Goal: Transaction & Acquisition: Purchase product/service

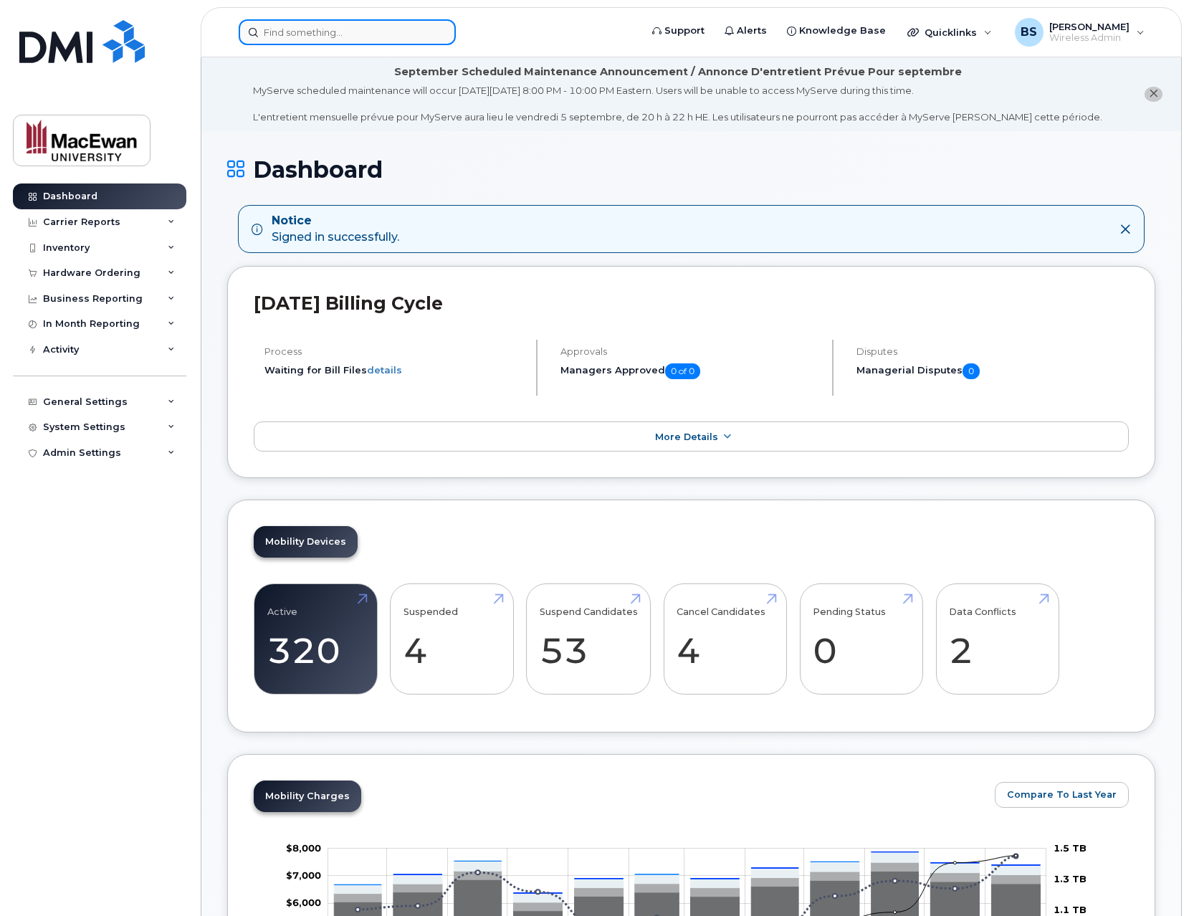
click at [335, 31] on input at bounding box center [347, 32] width 217 height 26
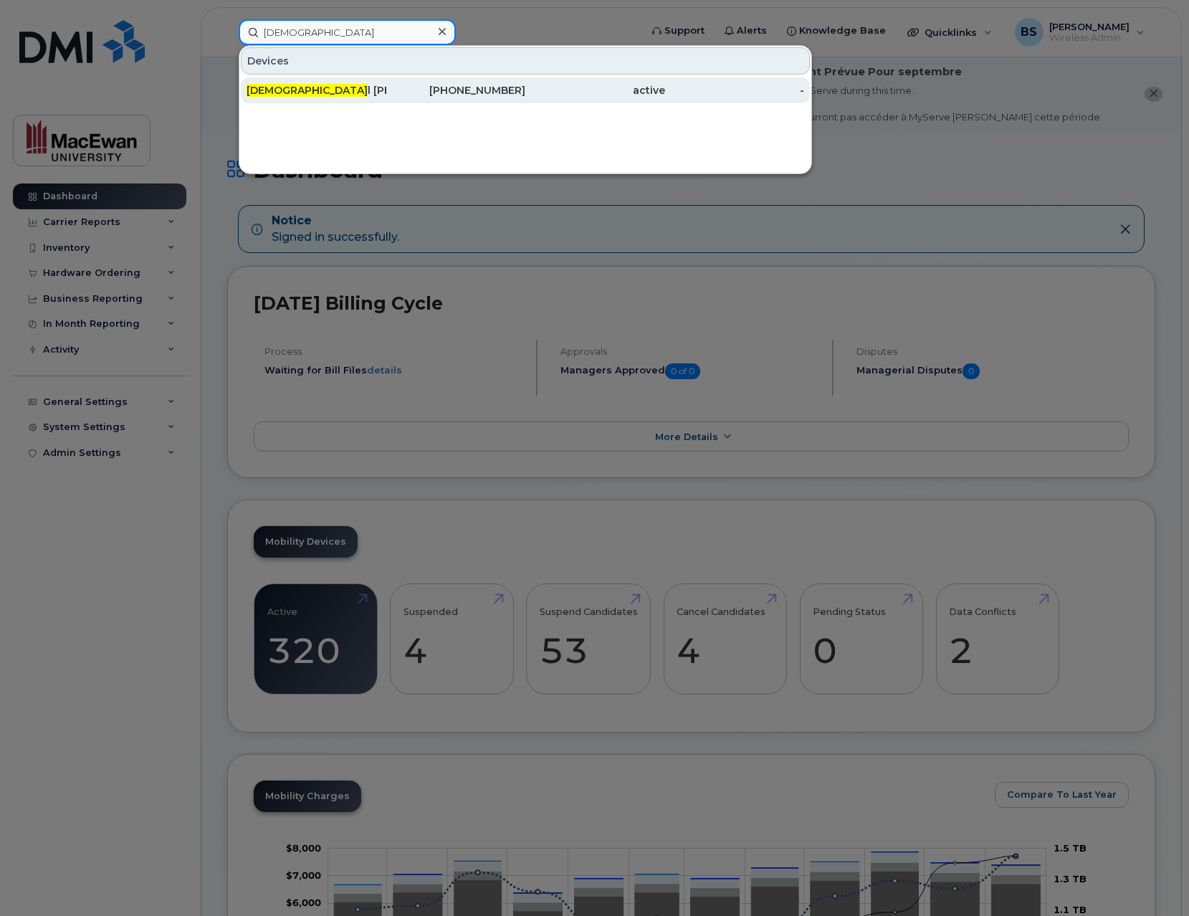
type input "cristhe"
click at [314, 96] on div "Cristhe l Becerril Ricardez" at bounding box center [317, 90] width 140 height 14
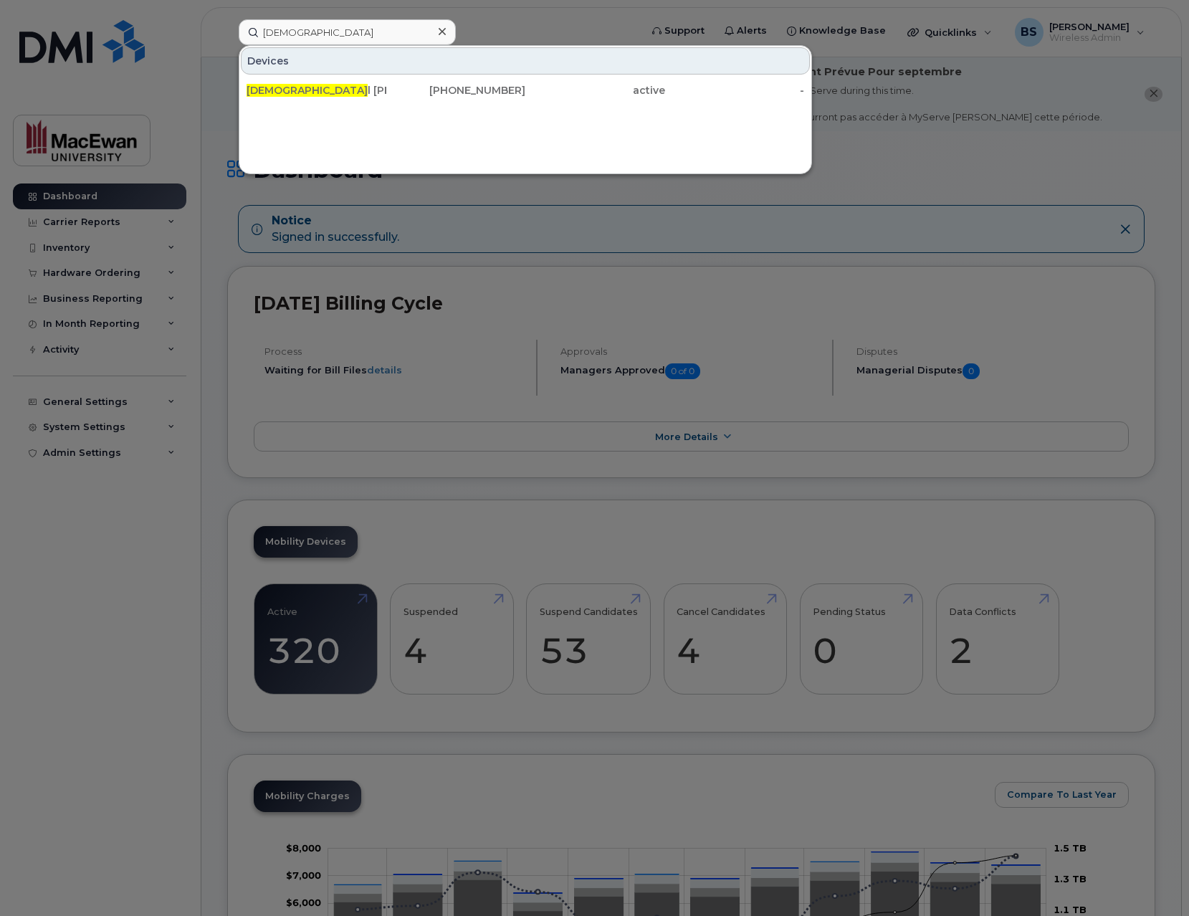
click at [440, 34] on icon at bounding box center [442, 31] width 7 height 11
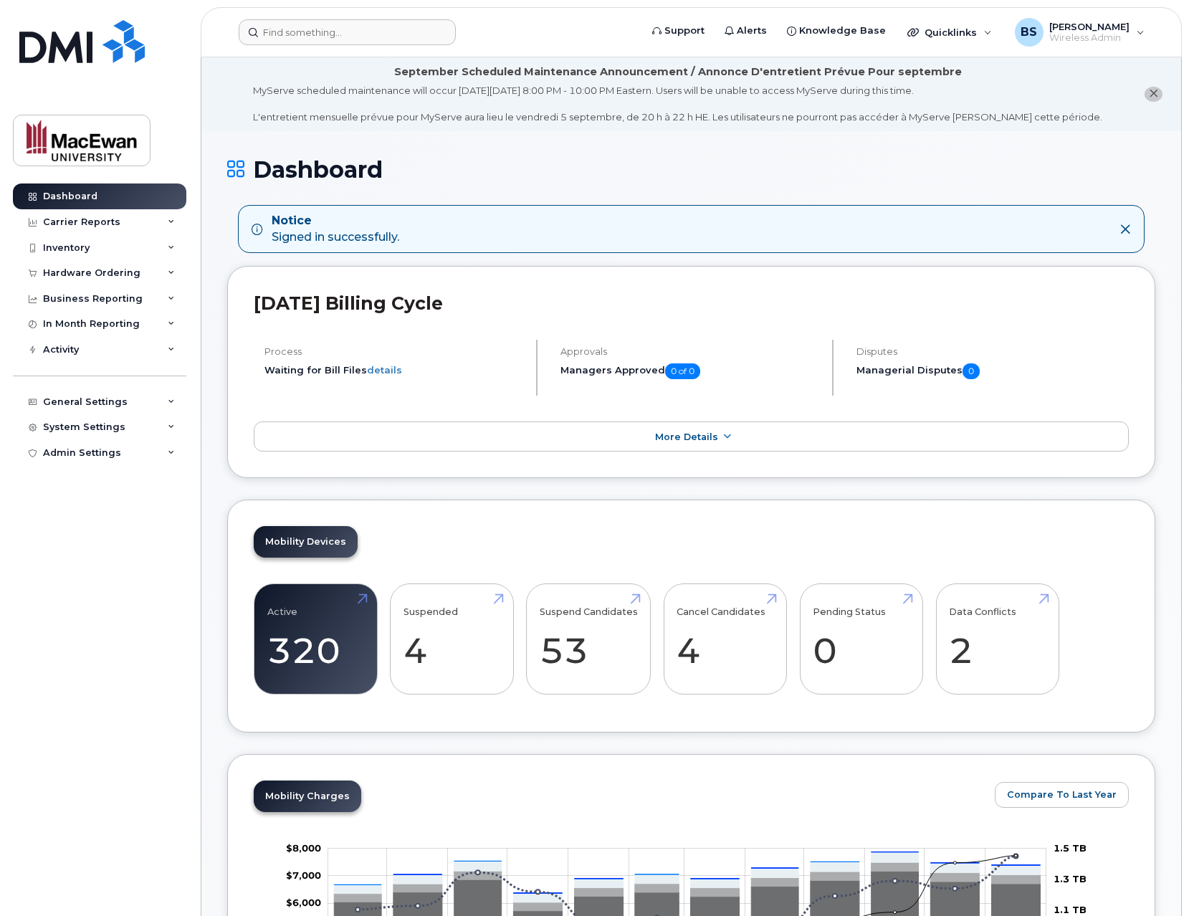
click at [1023, 505] on div "Mobility Devices Active 320 Suspended 4 Suspend Candidates 53 Cancel Candidates…" at bounding box center [691, 616] width 928 height 233
click at [164, 222] on div "Carrier Reports" at bounding box center [99, 222] width 173 height 26
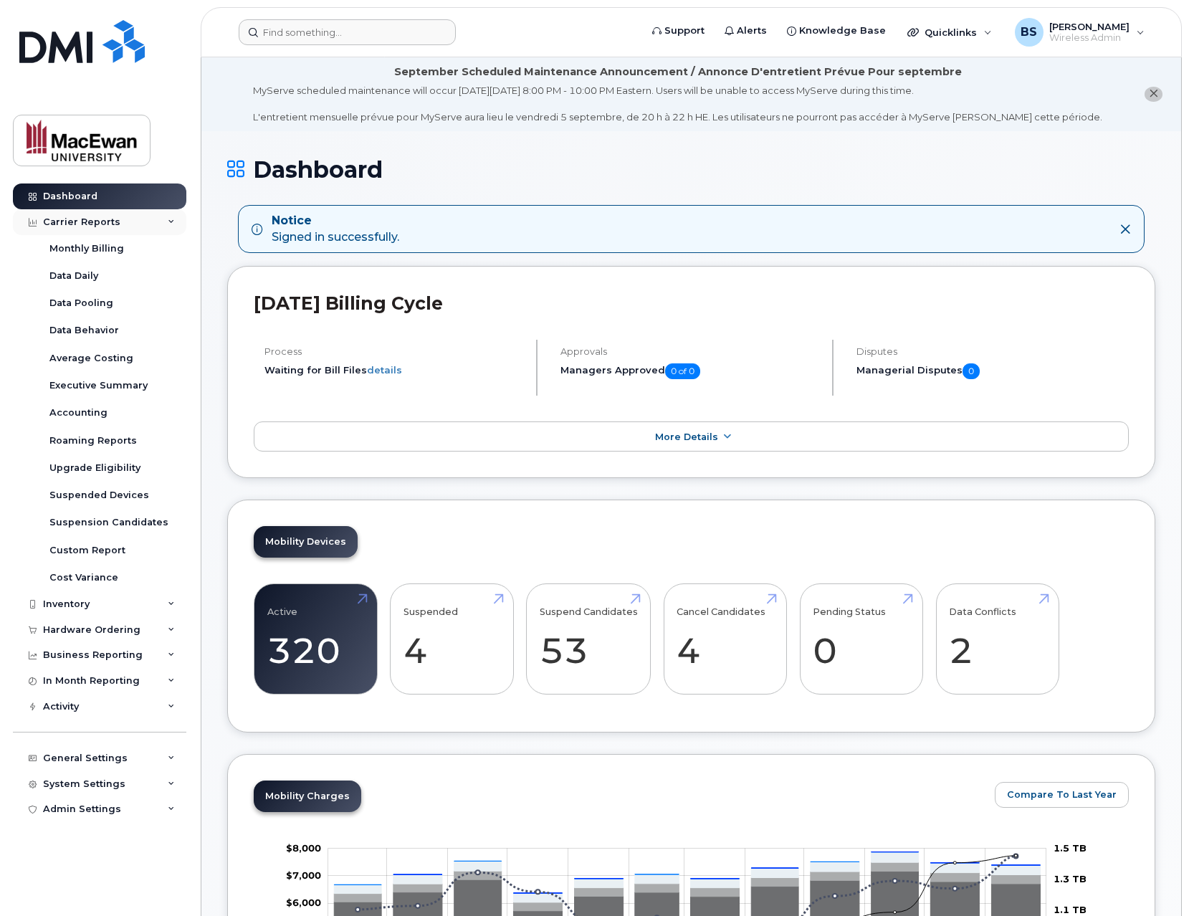
click at [167, 230] on div "Carrier Reports" at bounding box center [99, 222] width 173 height 26
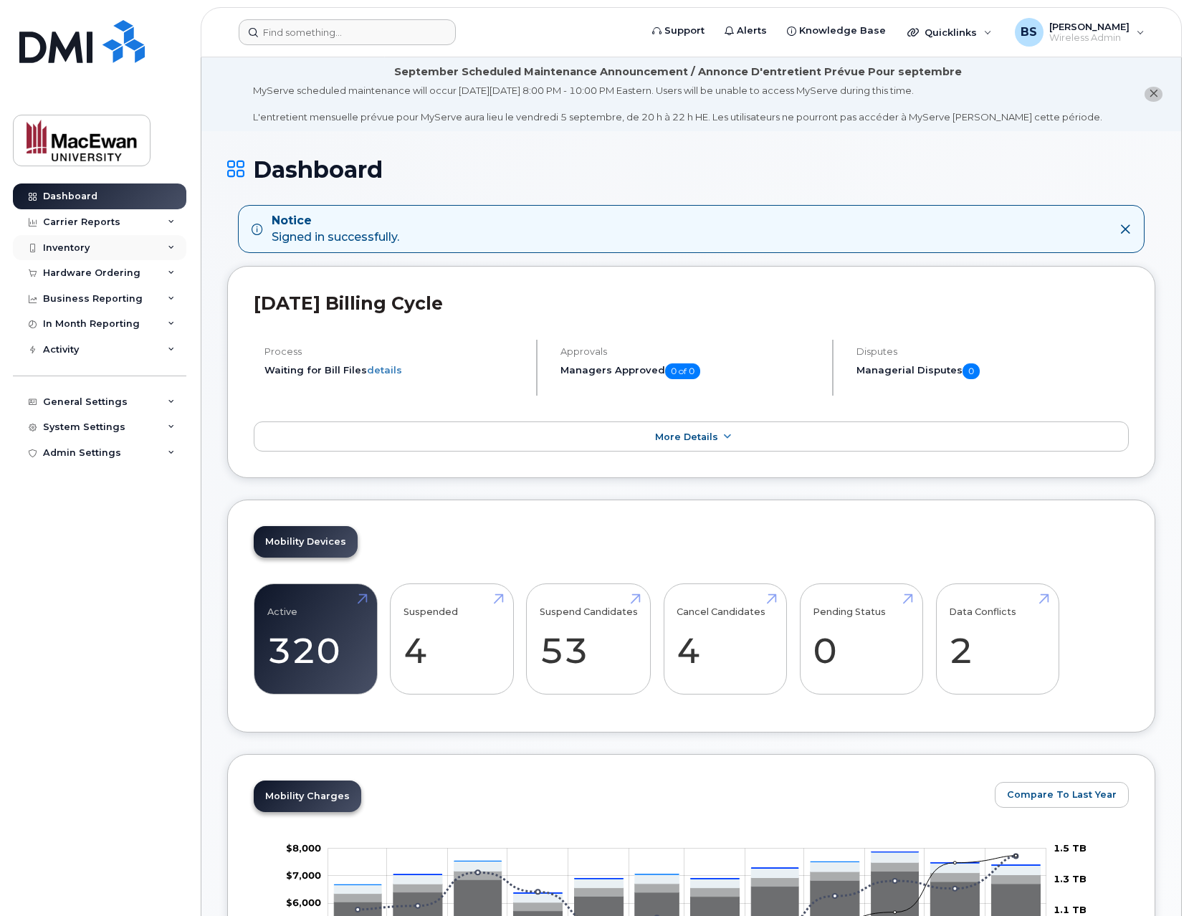
click at [167, 254] on div "Inventory" at bounding box center [99, 248] width 173 height 26
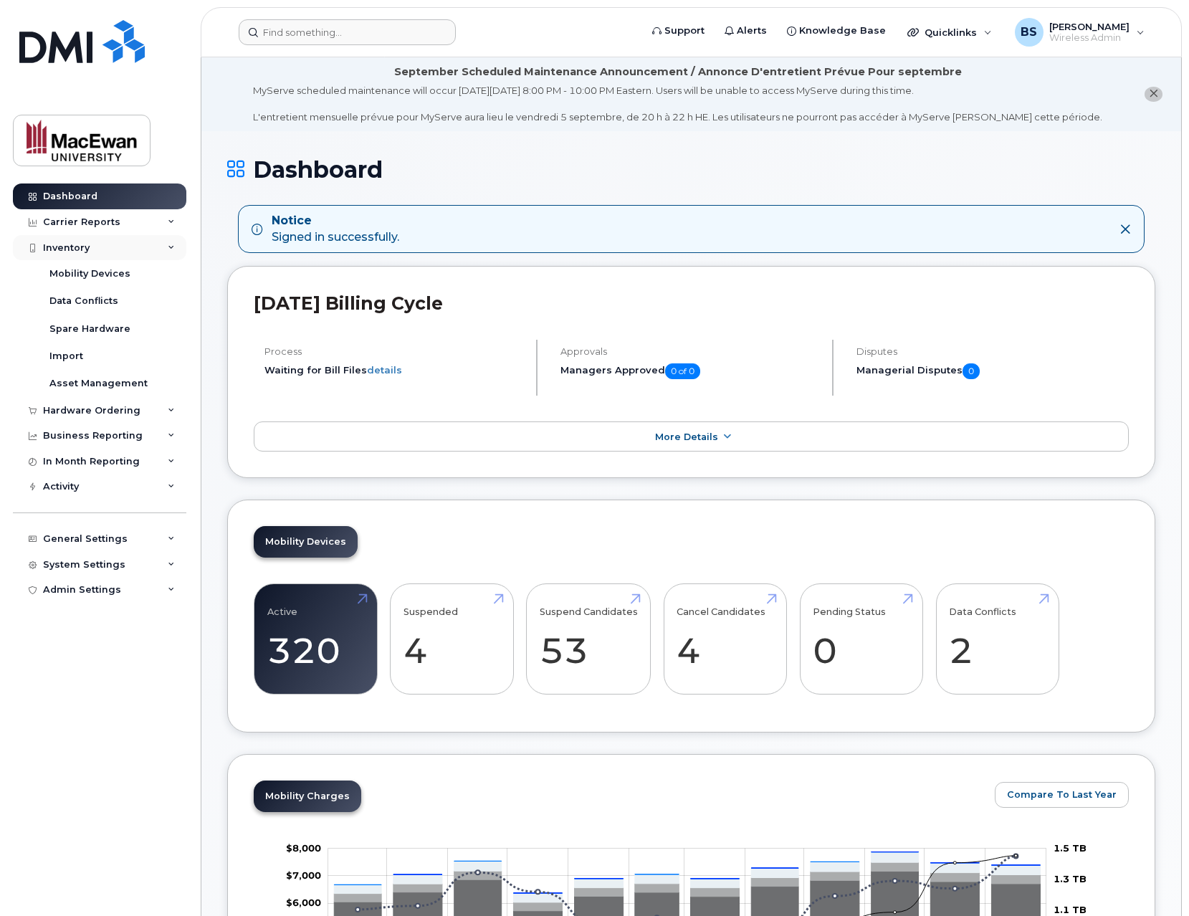
click at [168, 250] on icon at bounding box center [171, 247] width 7 height 7
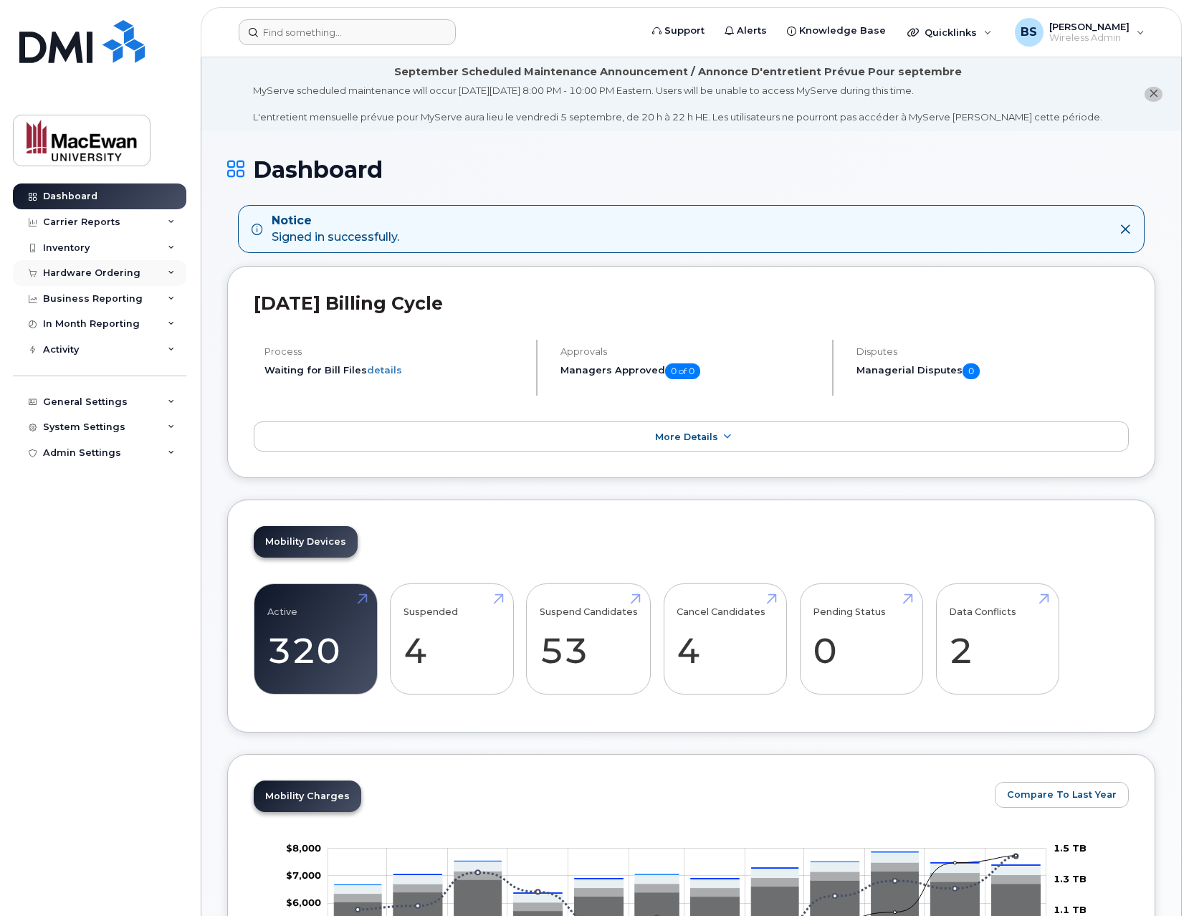
click at [165, 275] on div "Hardware Ordering" at bounding box center [99, 273] width 173 height 26
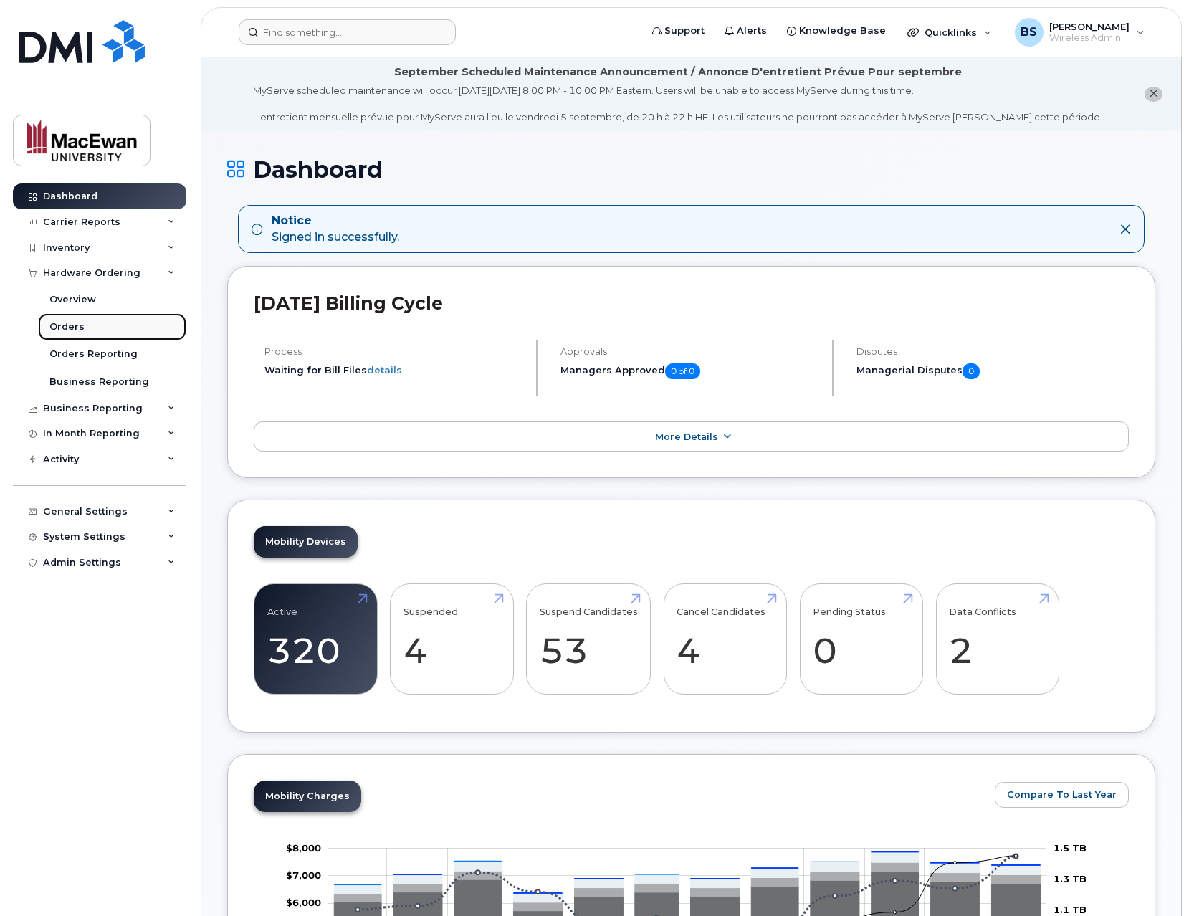
click at [145, 328] on link "Orders" at bounding box center [112, 326] width 148 height 27
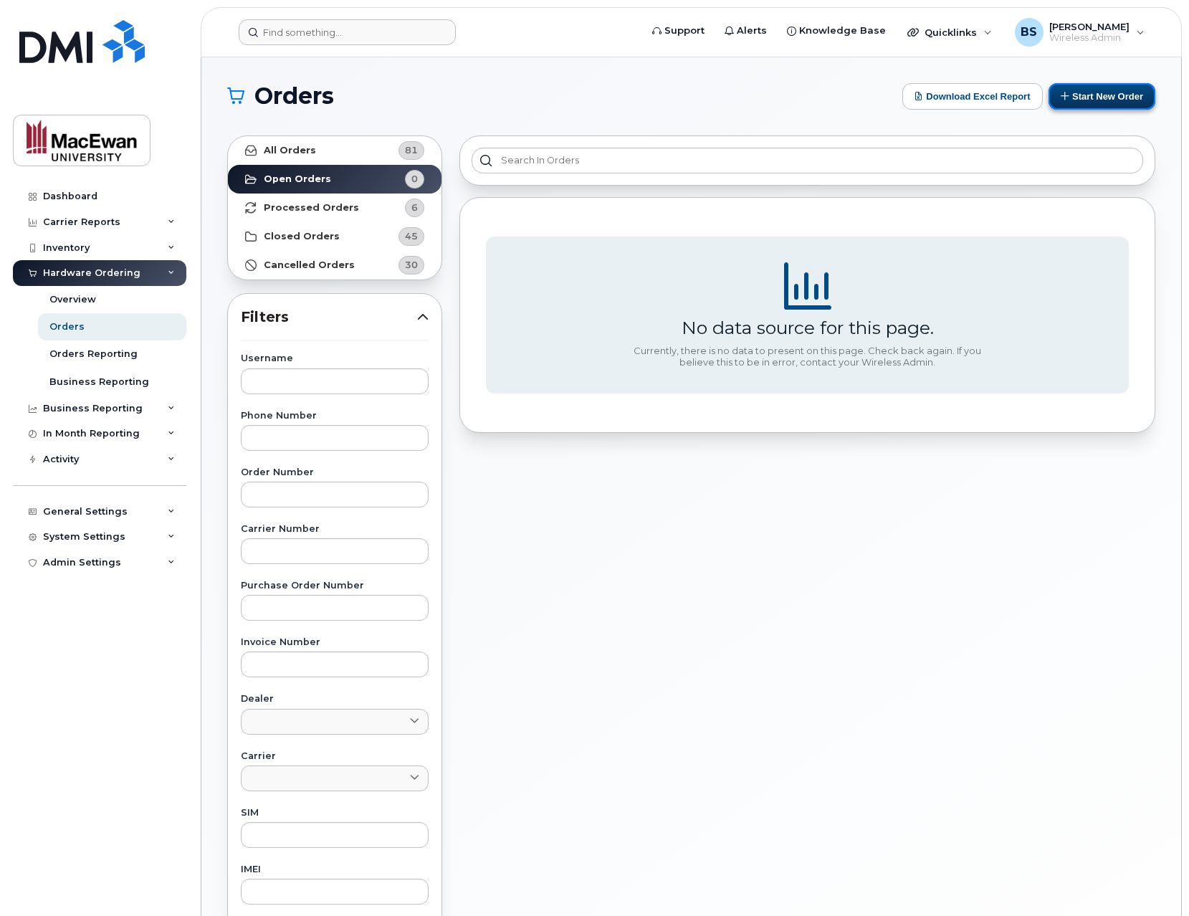
click at [1077, 97] on button "Start New Order" at bounding box center [1102, 96] width 107 height 27
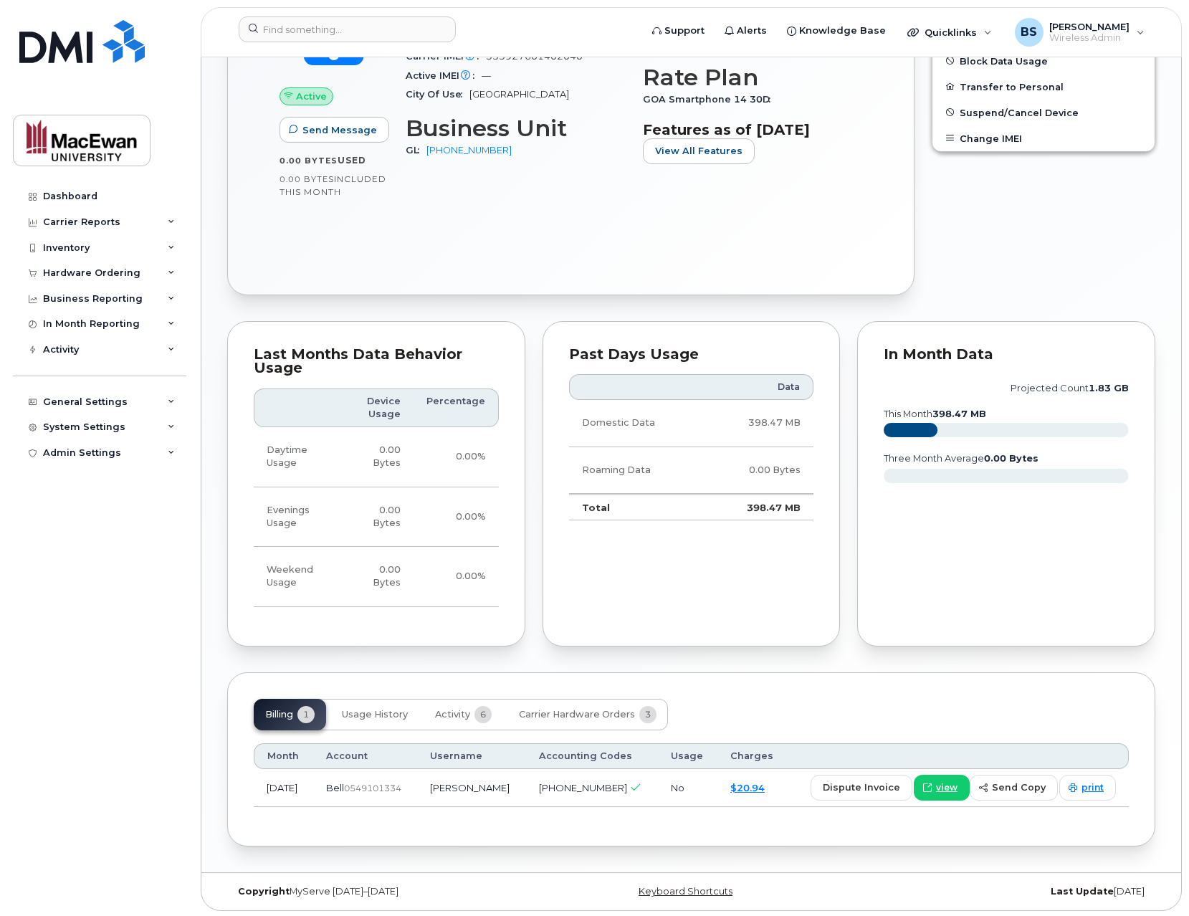
scroll to position [644, 0]
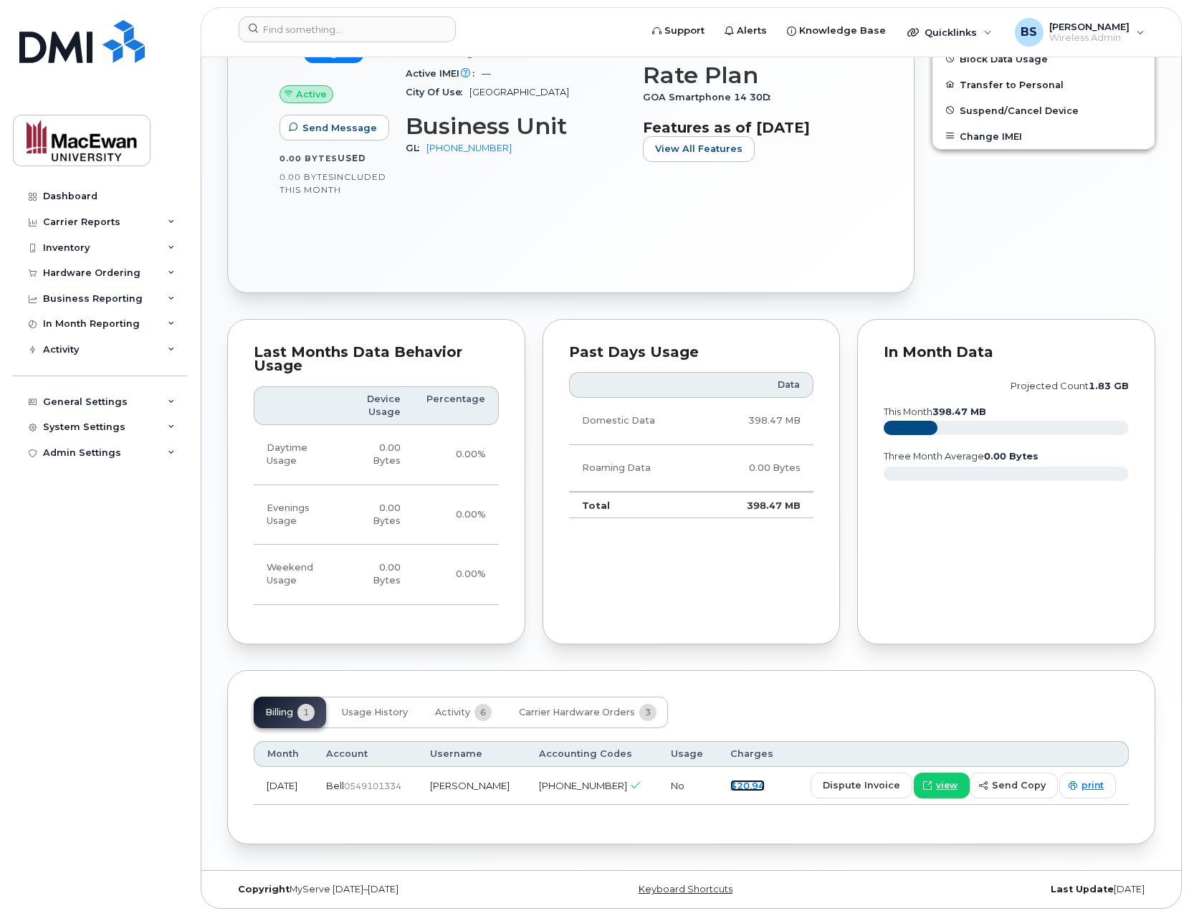
click at [765, 788] on link "$20.94" at bounding box center [747, 785] width 34 height 11
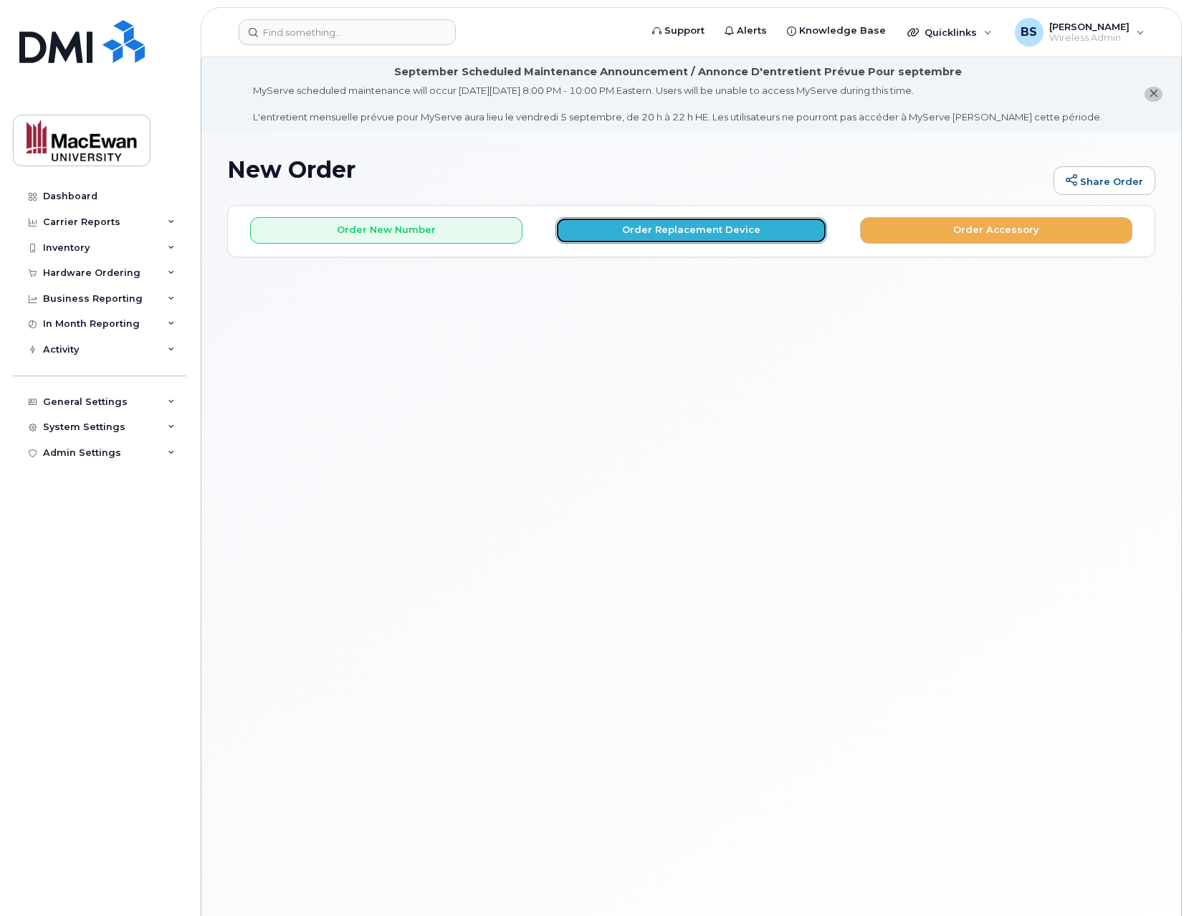
click at [621, 229] on button "Order Replacement Device" at bounding box center [691, 230] width 272 height 27
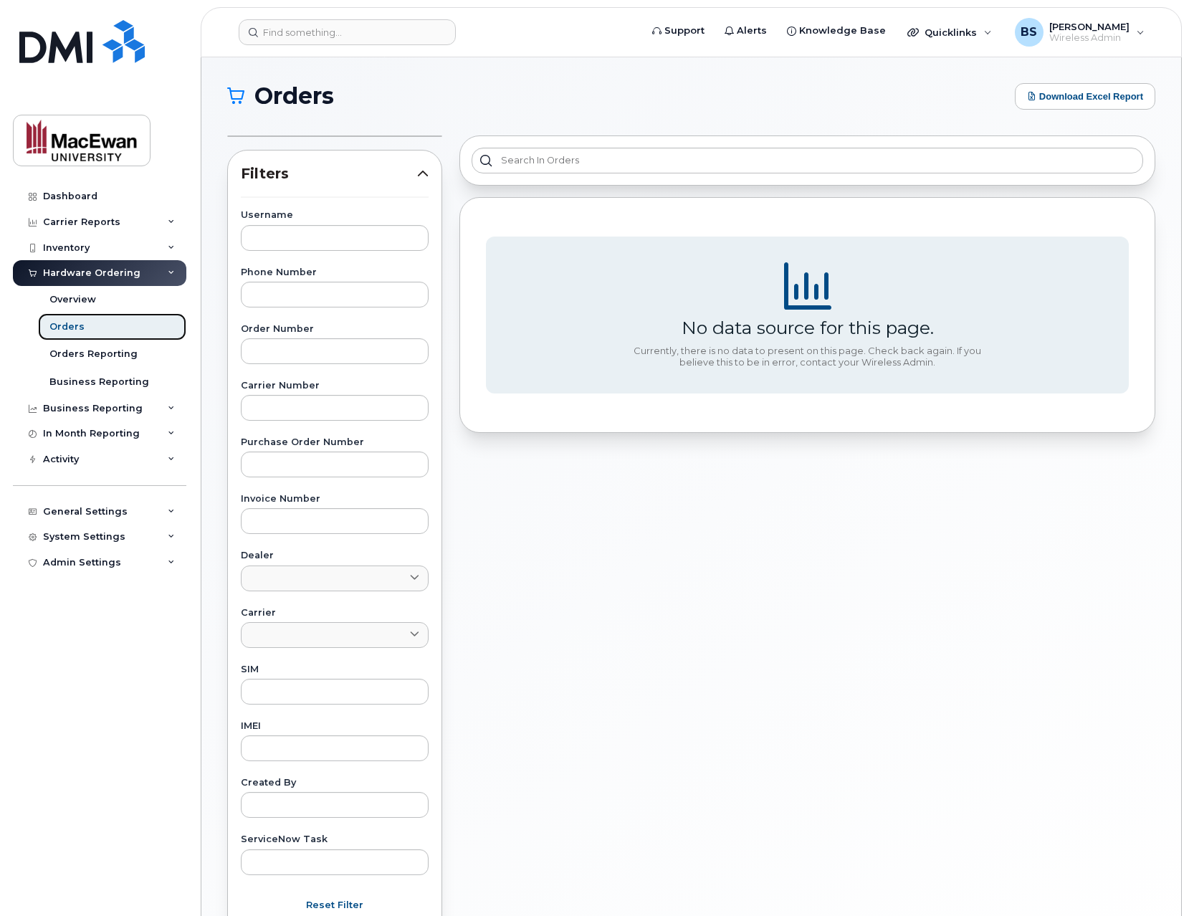
click at [138, 323] on link "Orders" at bounding box center [112, 326] width 148 height 27
click at [140, 323] on link "Orders" at bounding box center [112, 326] width 148 height 27
click at [71, 292] on link "Overview" at bounding box center [112, 299] width 148 height 27
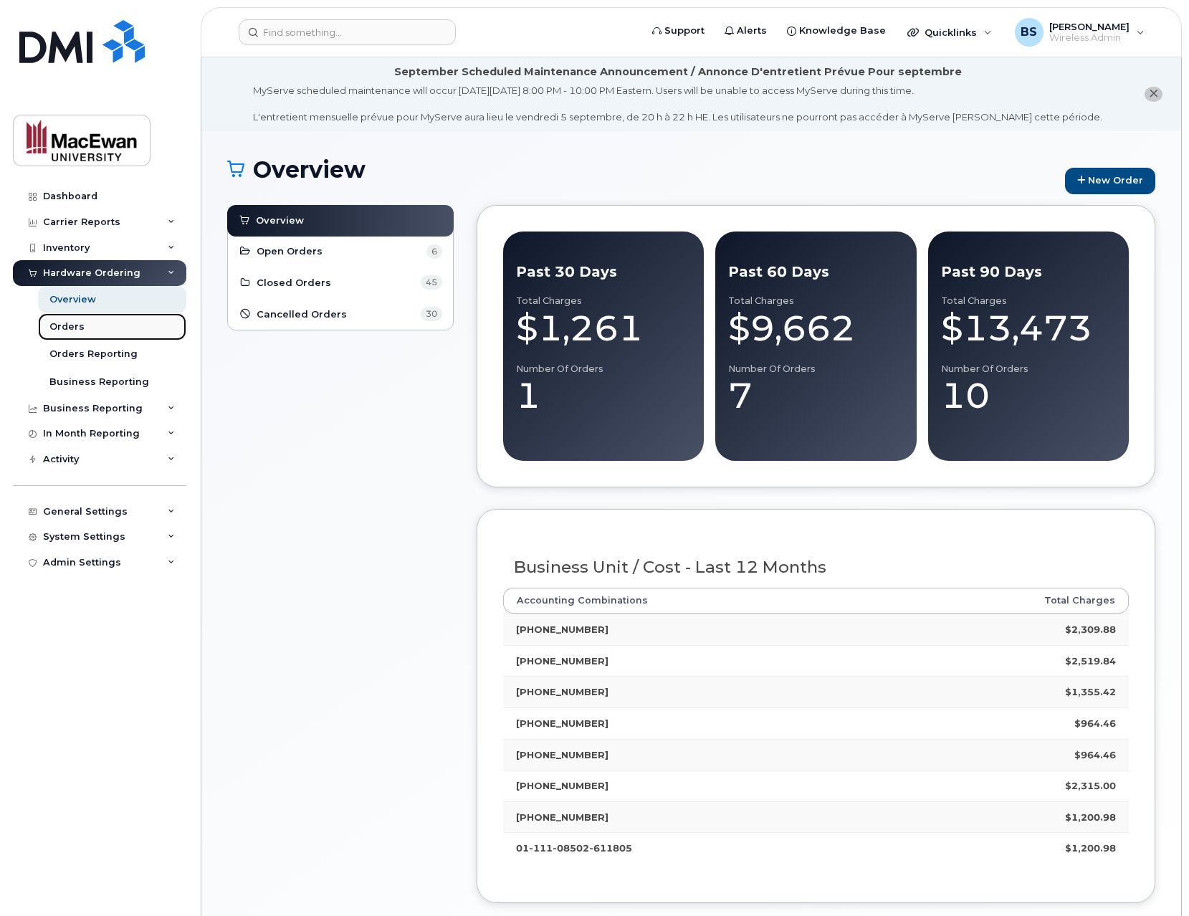
click at [75, 327] on div "Orders" at bounding box center [66, 326] width 35 height 13
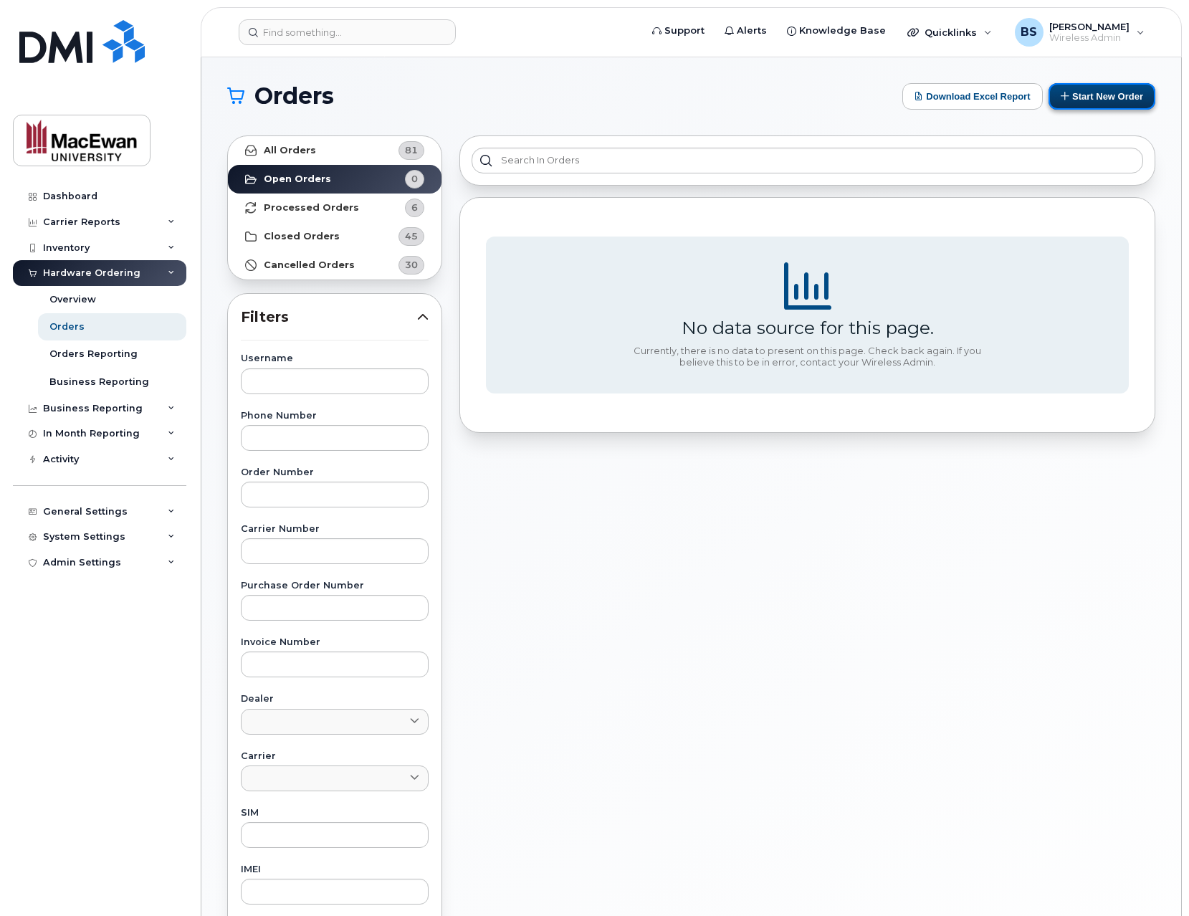
click at [1094, 90] on button "Start New Order" at bounding box center [1102, 96] width 107 height 27
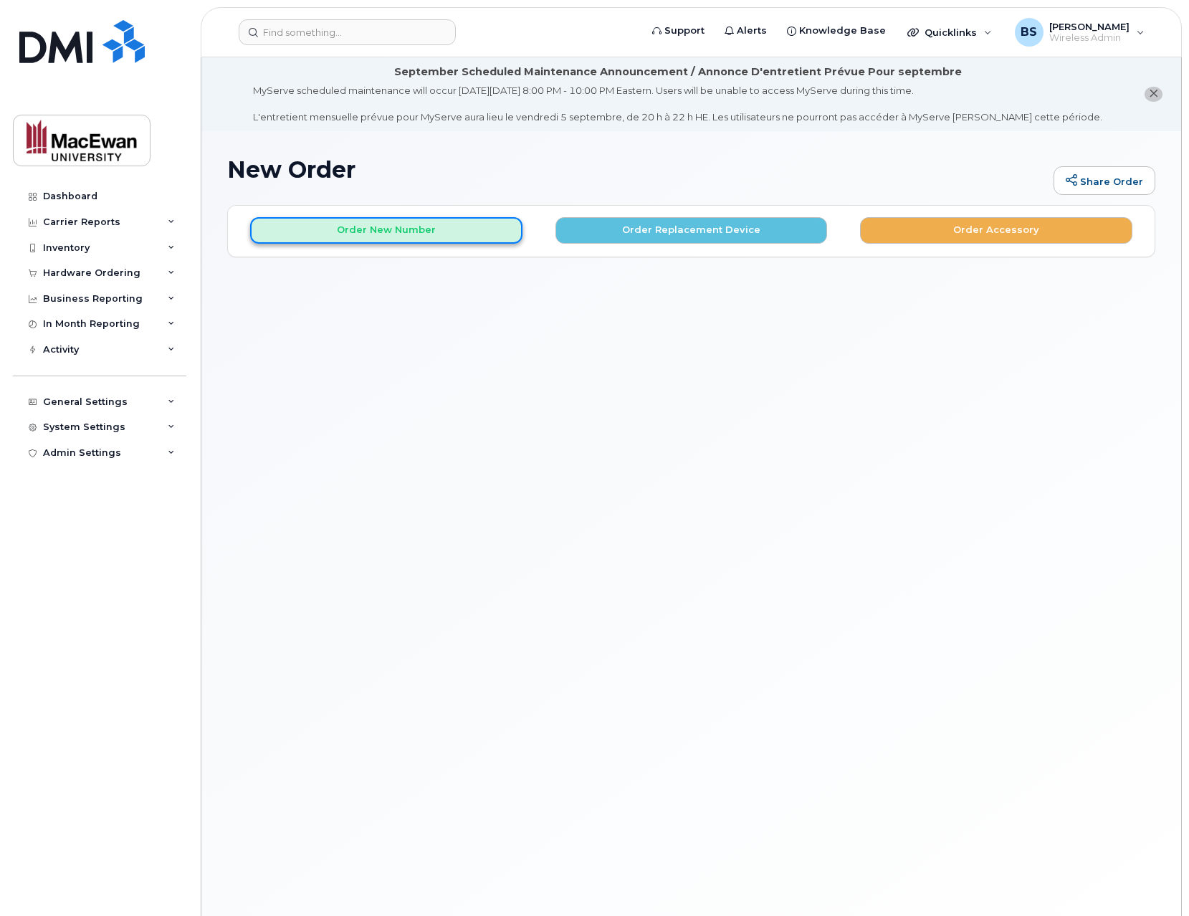
click at [426, 221] on button "Order New Number" at bounding box center [386, 230] width 272 height 27
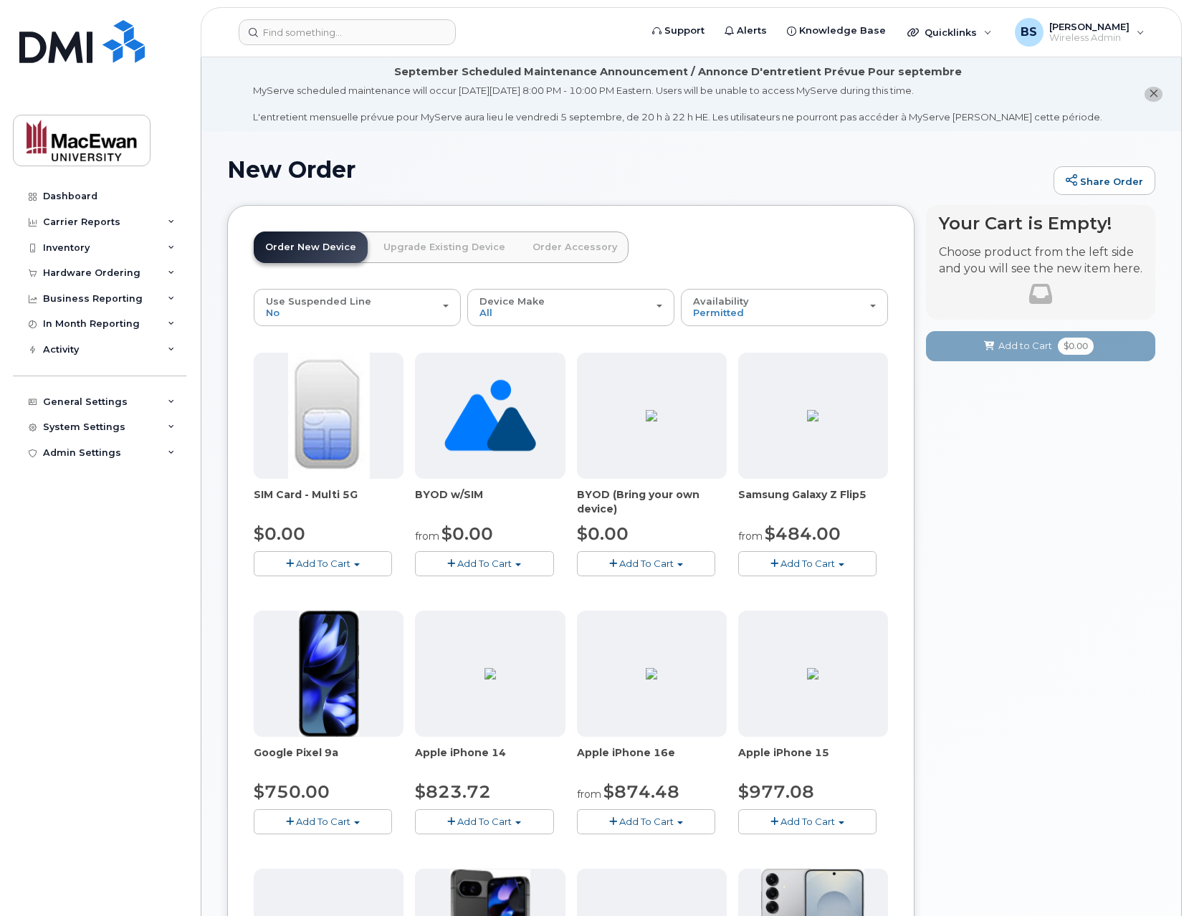
click at [644, 558] on span "Add To Cart" at bounding box center [646, 563] width 54 height 11
click at [654, 605] on link "$0.00 - 30-day activation" at bounding box center [654, 608] width 146 height 18
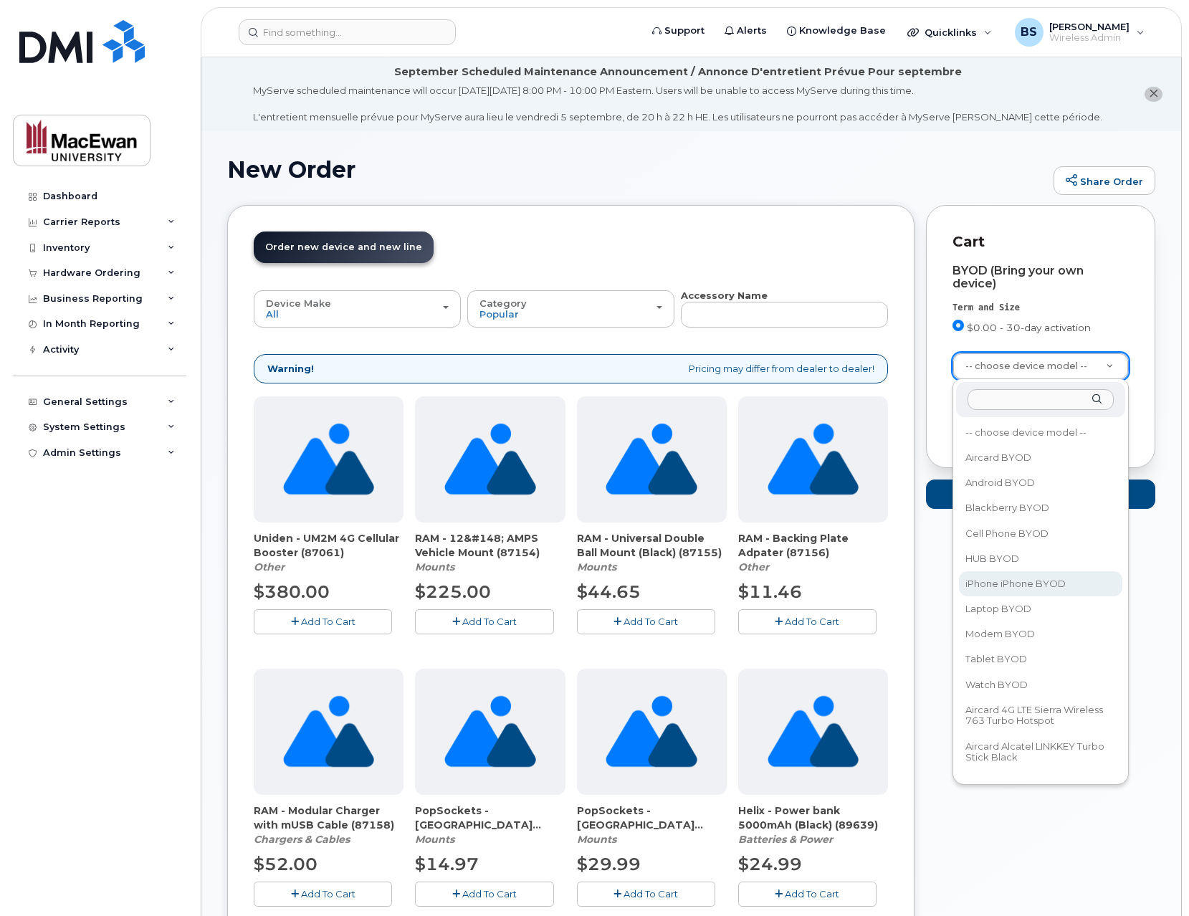
select select "2421"
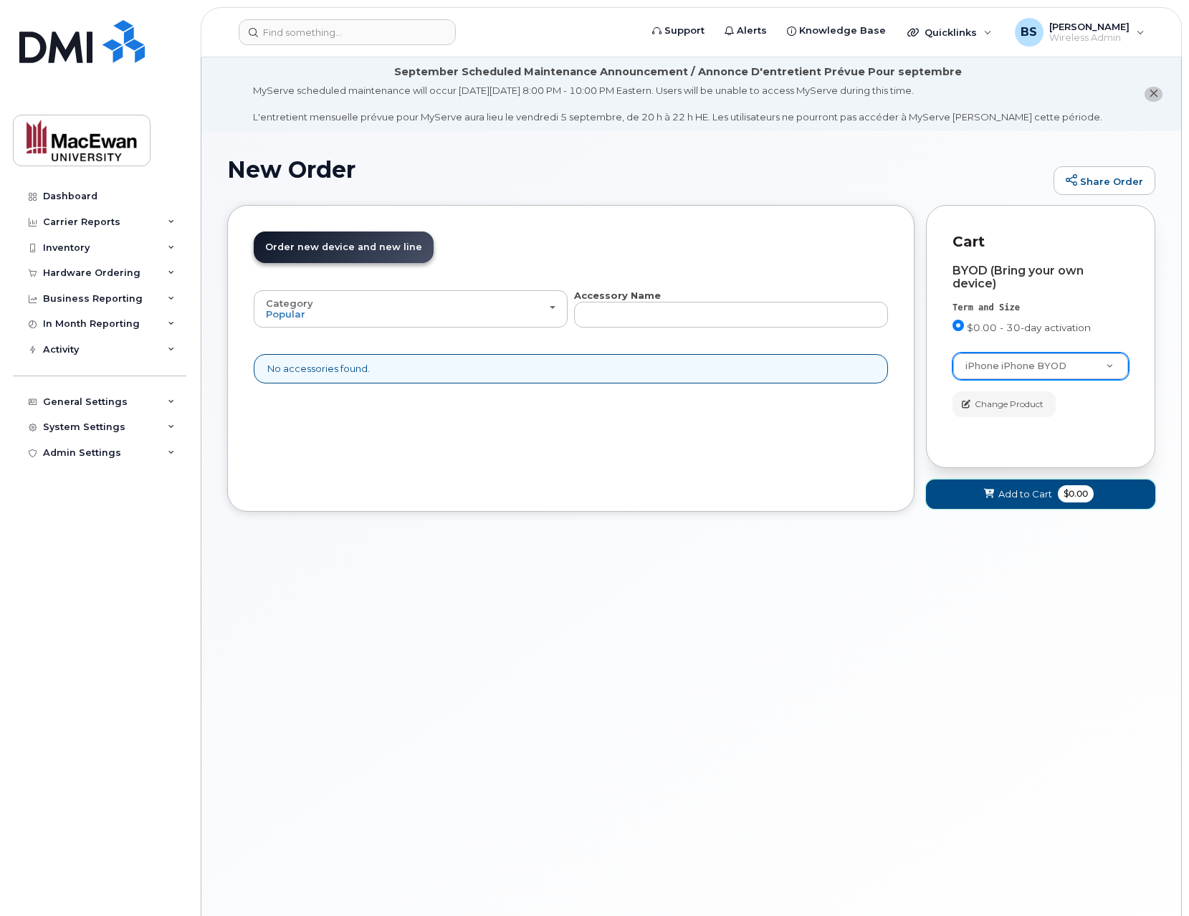
click at [981, 492] on button "Add to Cart $0.00" at bounding box center [1040, 493] width 229 height 29
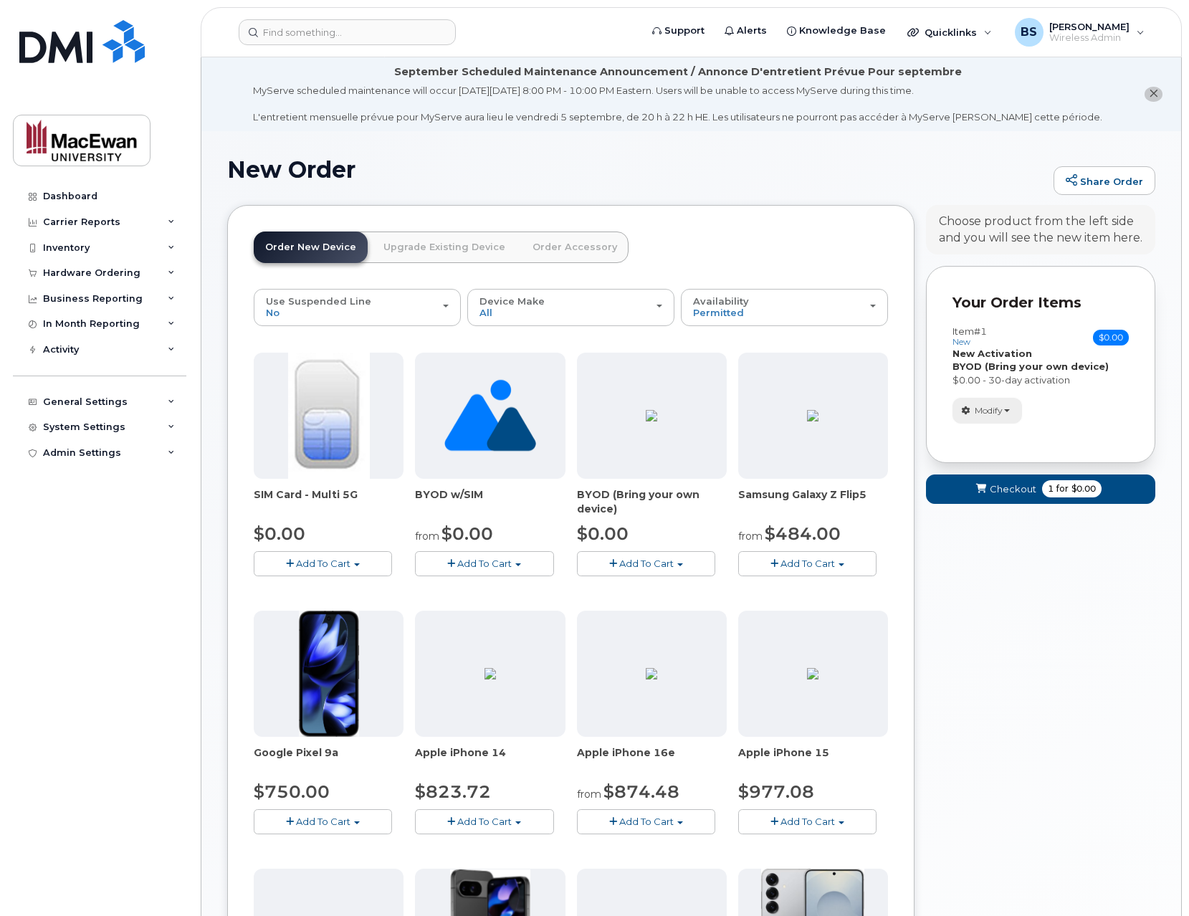
click at [983, 410] on span "Modify" at bounding box center [989, 410] width 28 height 13
click at [1049, 398] on div "Modify change order only accessories select suspended line Remove" at bounding box center [1041, 410] width 176 height 25
click at [1025, 489] on span "Checkout" at bounding box center [1013, 489] width 47 height 14
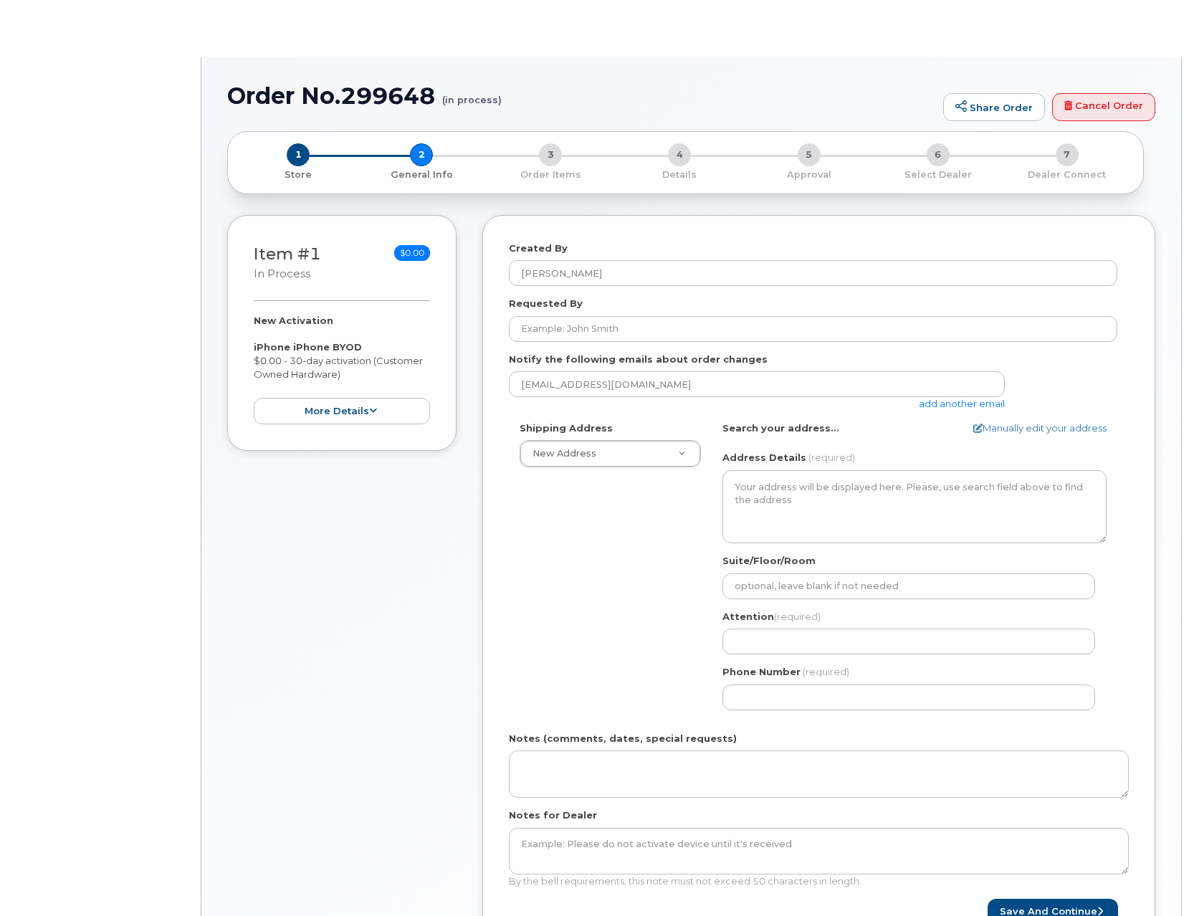
select select
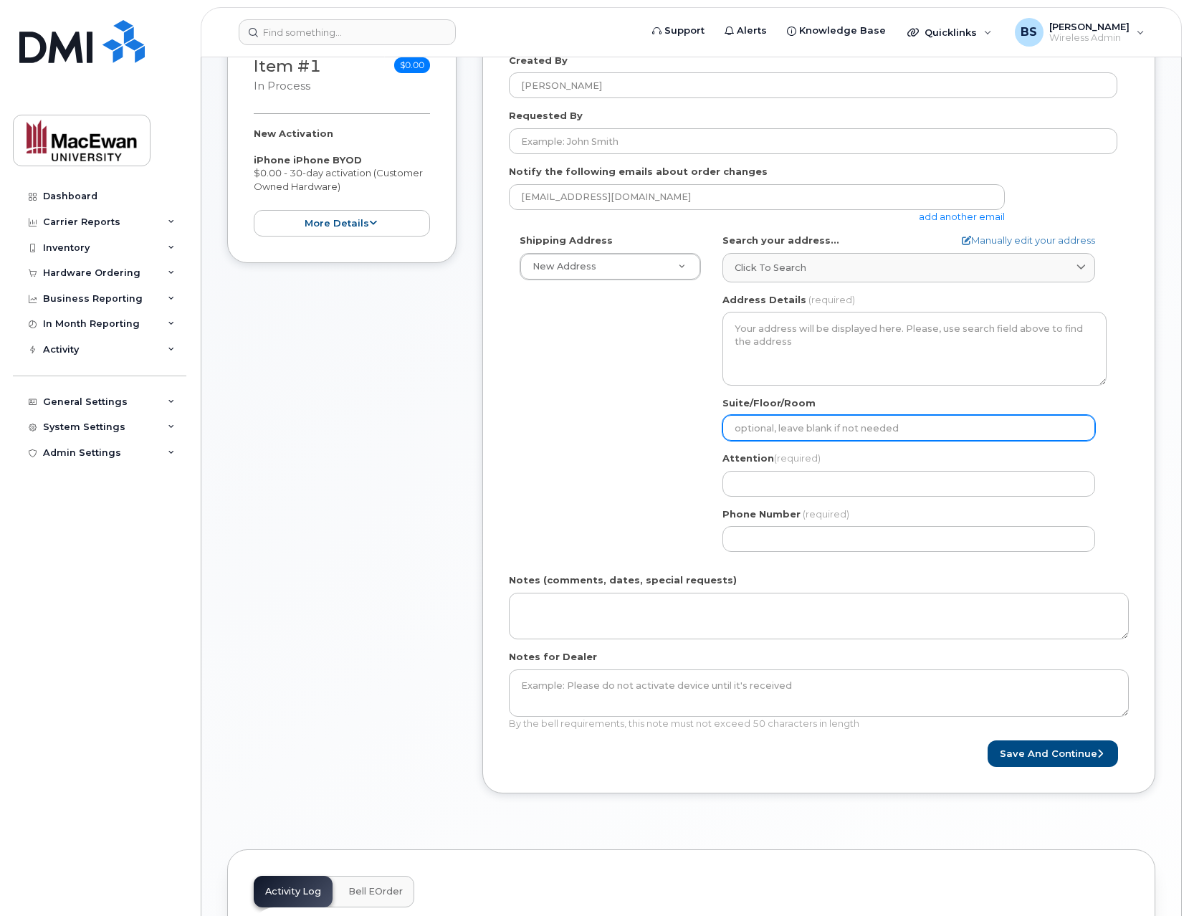
scroll to position [115, 0]
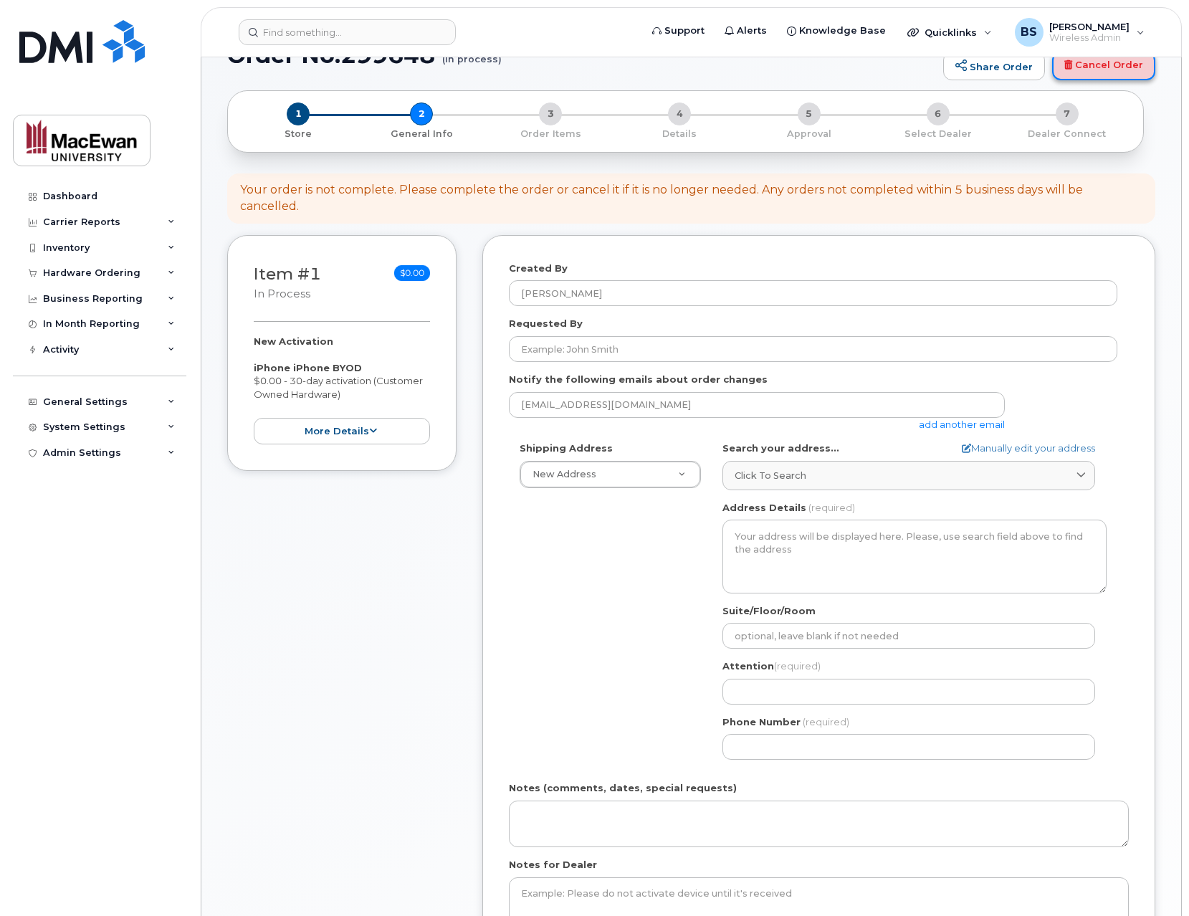
click at [1087, 61] on link "Cancel Order" at bounding box center [1103, 66] width 103 height 29
